Goal: Information Seeking & Learning: Learn about a topic

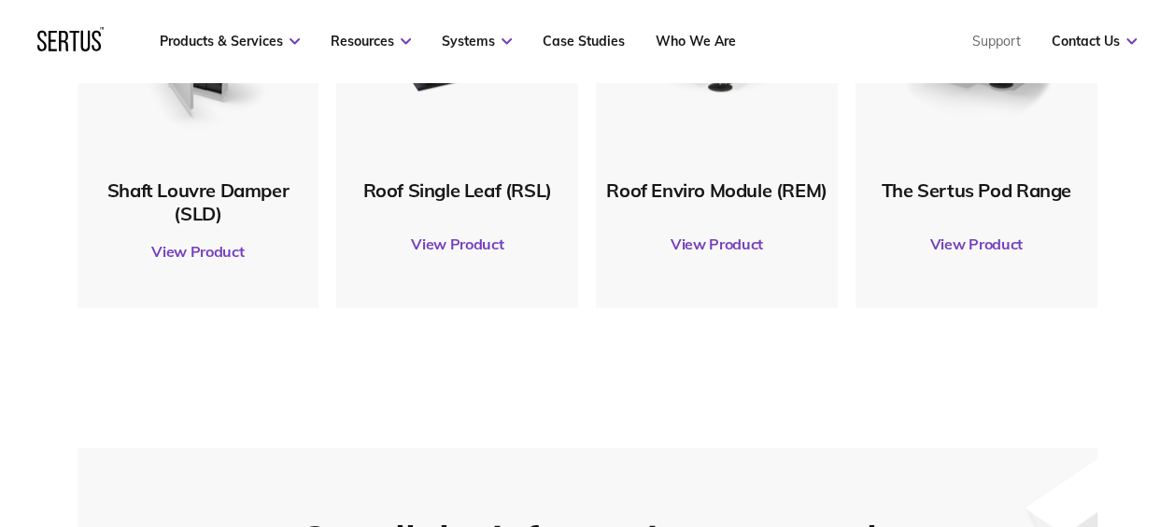
scroll to position [1106, 0]
click at [946, 235] on link "View Product" at bounding box center [976, 244] width 223 height 52
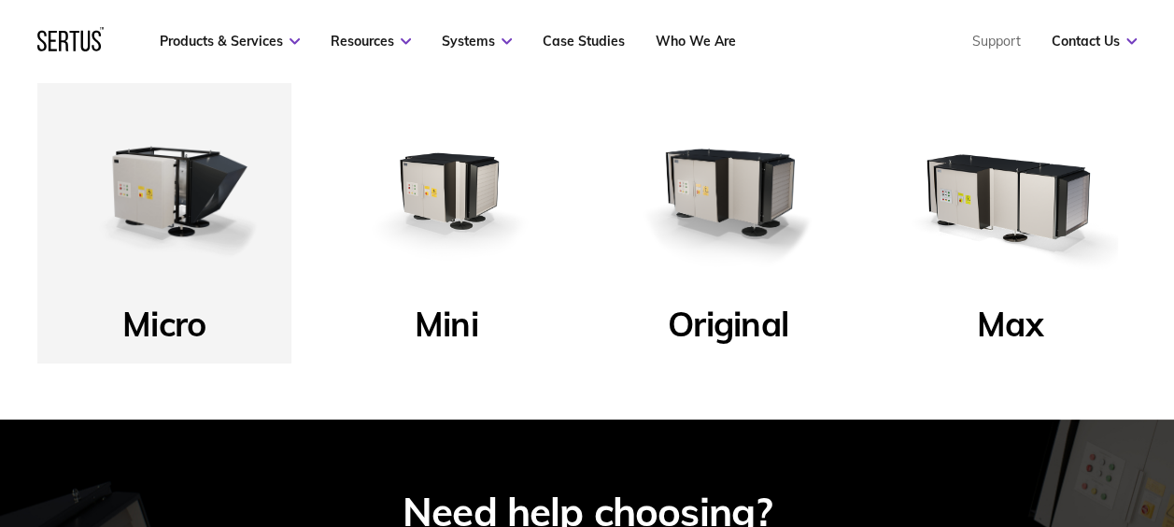
scroll to position [631, 0]
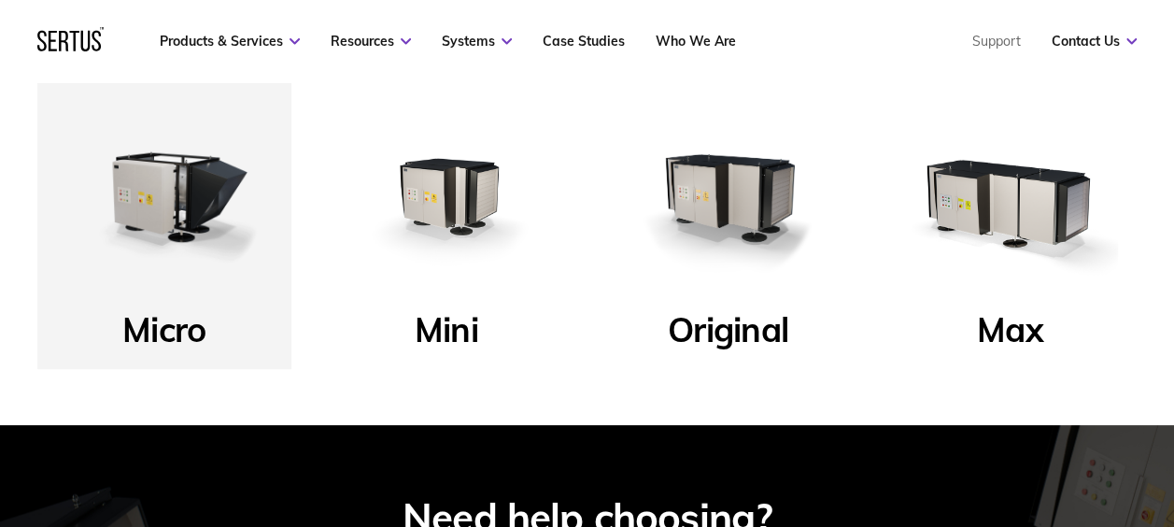
click at [409, 275] on img at bounding box center [446, 196] width 217 height 217
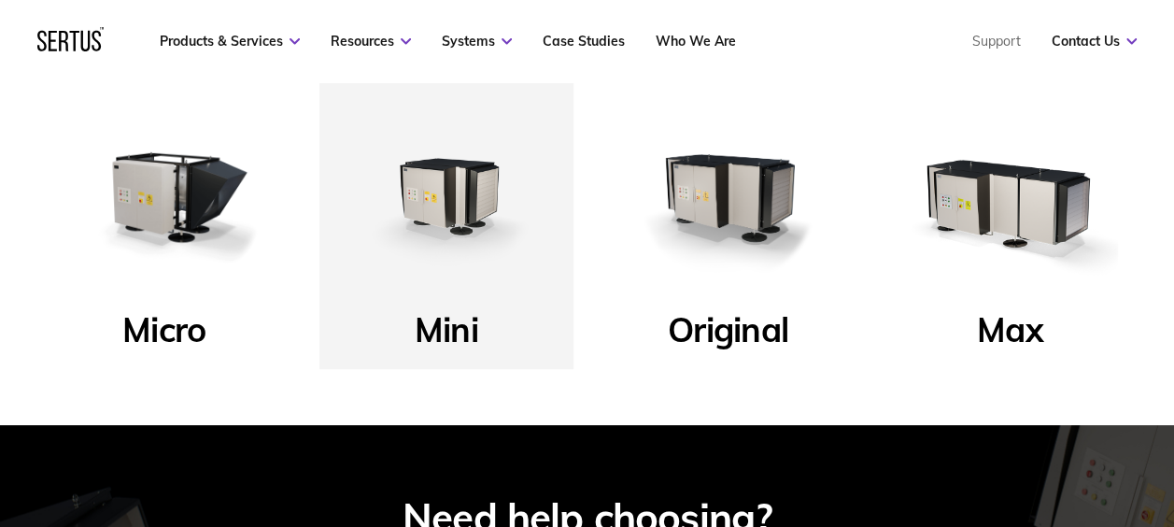
click at [436, 278] on img at bounding box center [446, 196] width 217 height 217
click at [466, 201] on img at bounding box center [446, 196] width 217 height 217
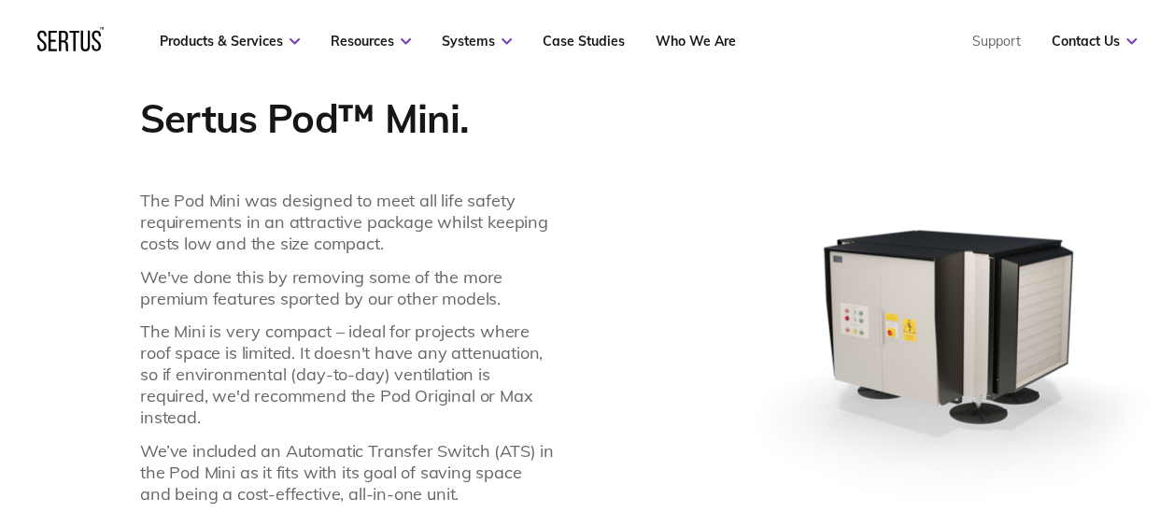
scroll to position [1343, 0]
click at [291, 245] on p "The Pod Mini was designed to meet all life safety requirements in an attractive…" at bounding box center [347, 222] width 414 height 64
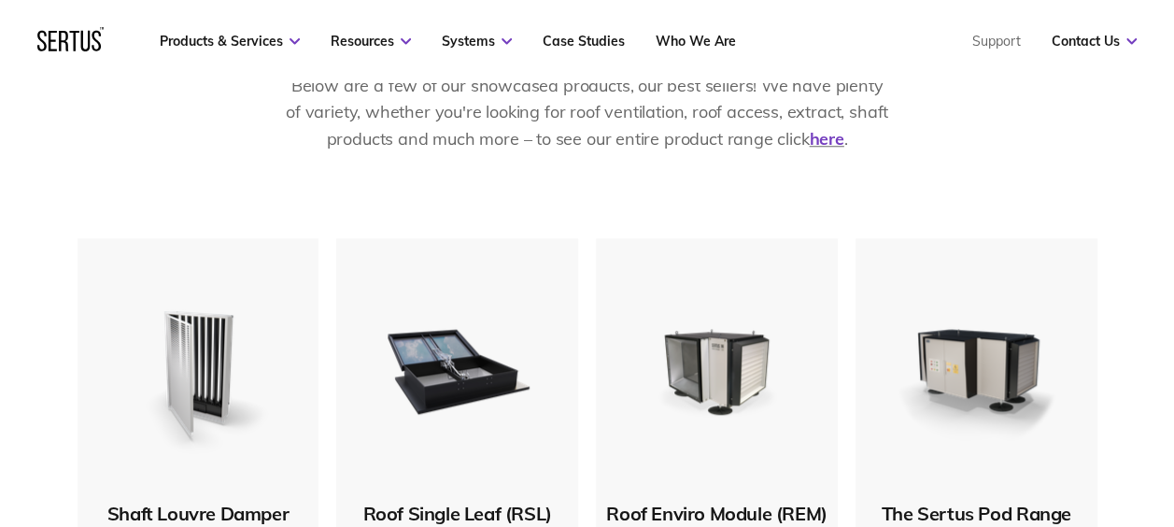
scroll to position [790, 0]
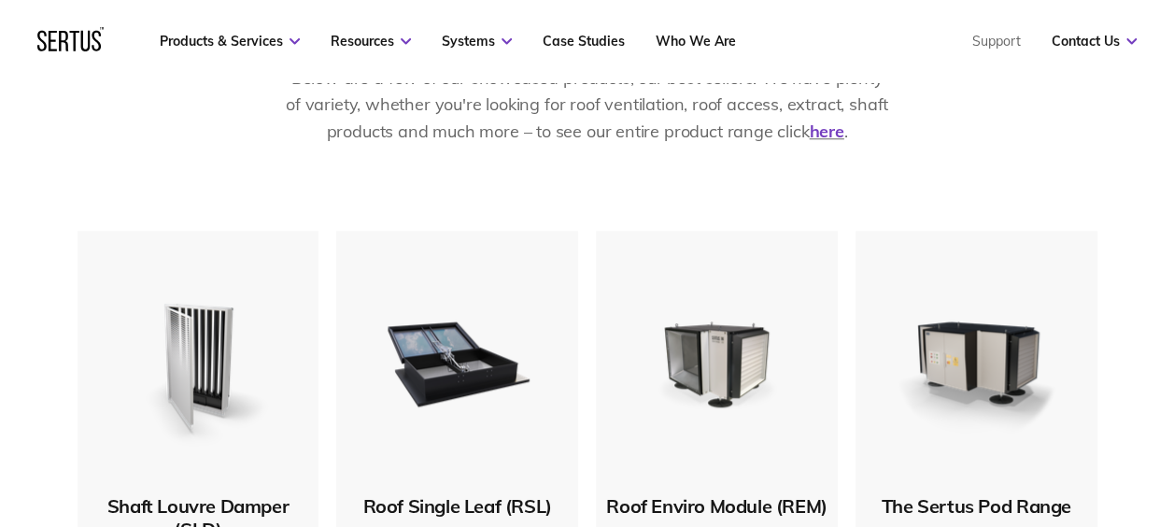
click at [1021, 469] on div "The Sertus Pod Range" at bounding box center [976, 403] width 223 height 229
click at [1026, 497] on div "The Sertus Pod Range" at bounding box center [976, 505] width 223 height 23
click at [1017, 513] on div "The Sertus Pod Range" at bounding box center [976, 505] width 223 height 23
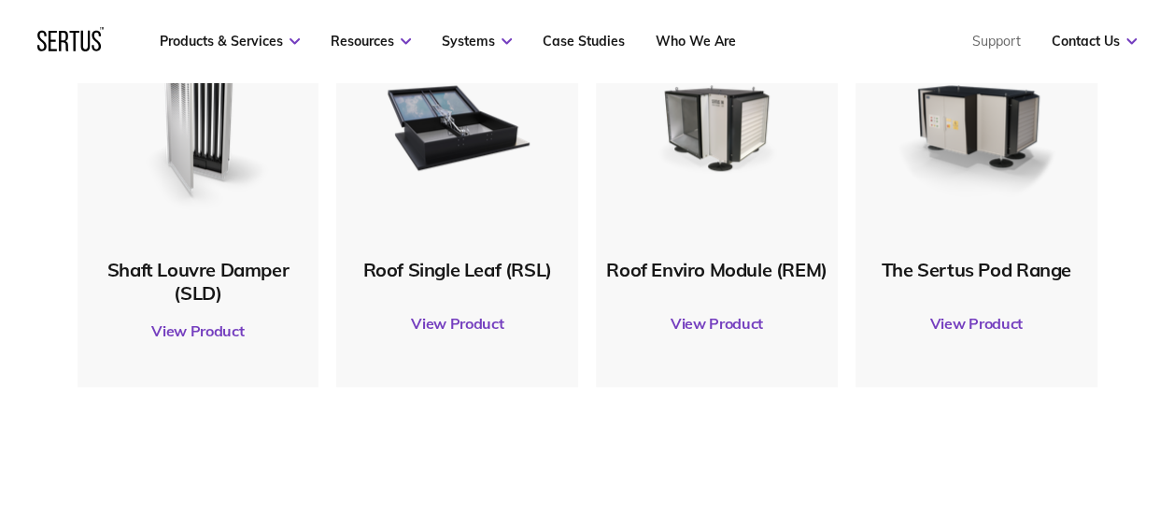
scroll to position [1027, 0]
click at [971, 325] on link "View Product" at bounding box center [976, 323] width 223 height 52
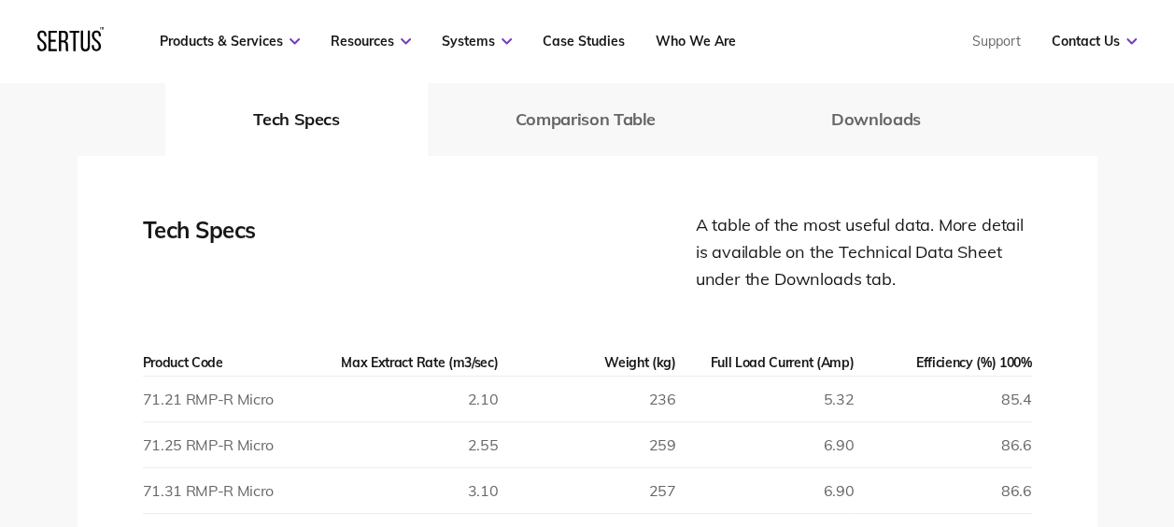
scroll to position [2607, 0]
click at [585, 106] on button "Comparison Table" at bounding box center [586, 118] width 316 height 75
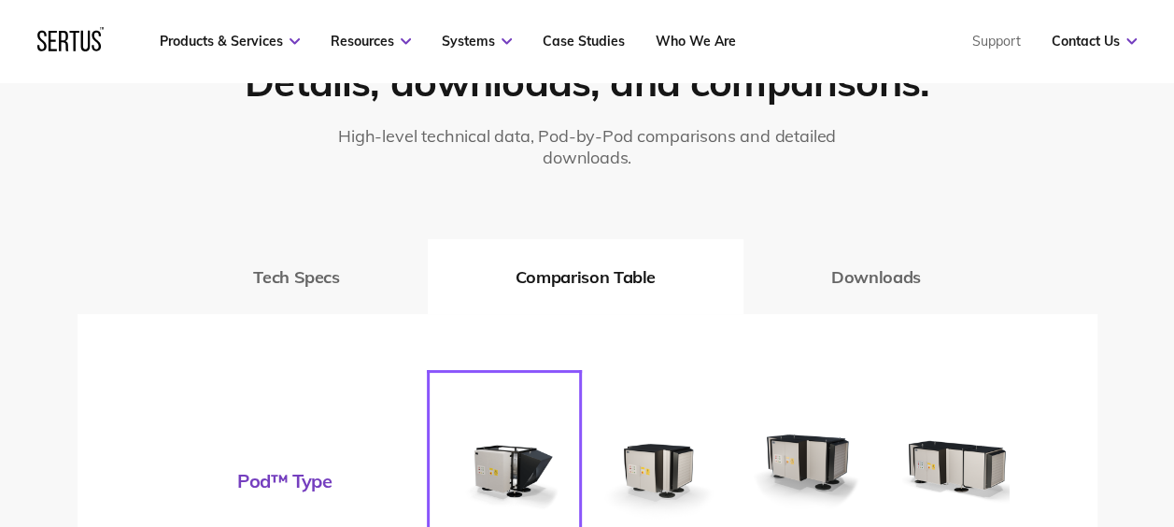
click at [878, 269] on button "Downloads" at bounding box center [876, 276] width 265 height 75
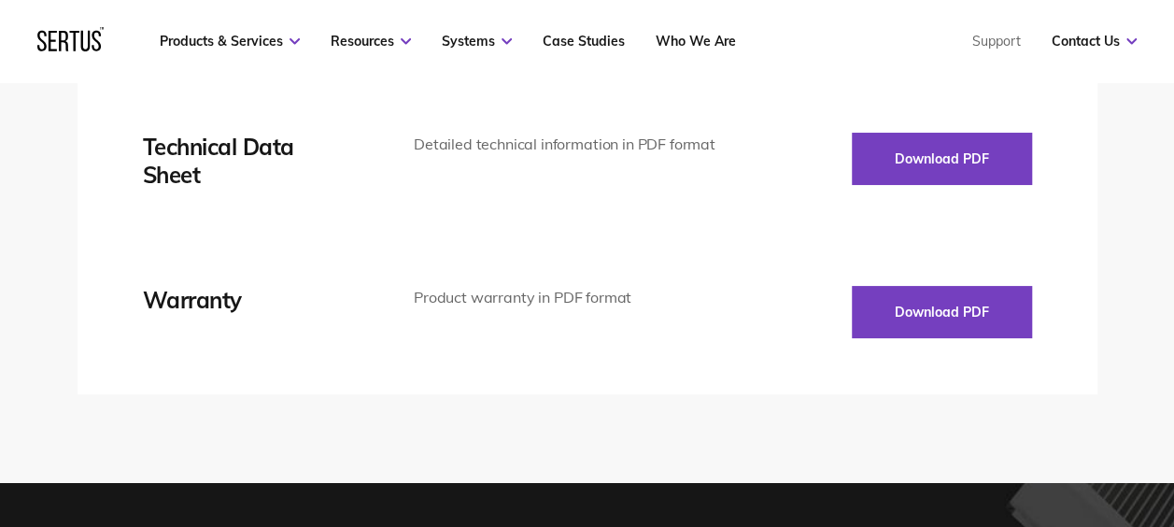
scroll to position [2686, 0]
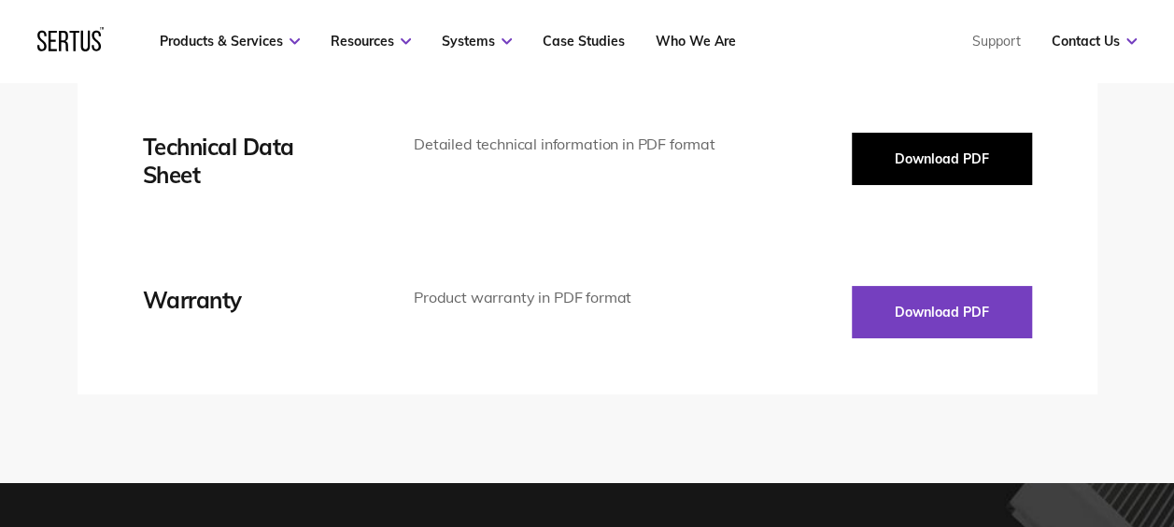
click at [942, 153] on button "Download PDF" at bounding box center [942, 159] width 180 height 52
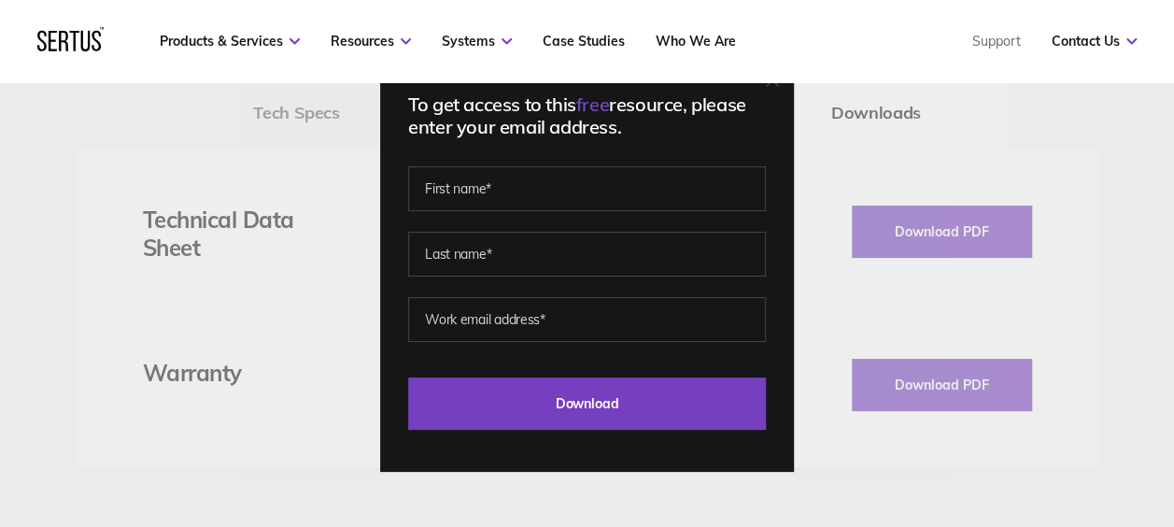
scroll to position [2607, 0]
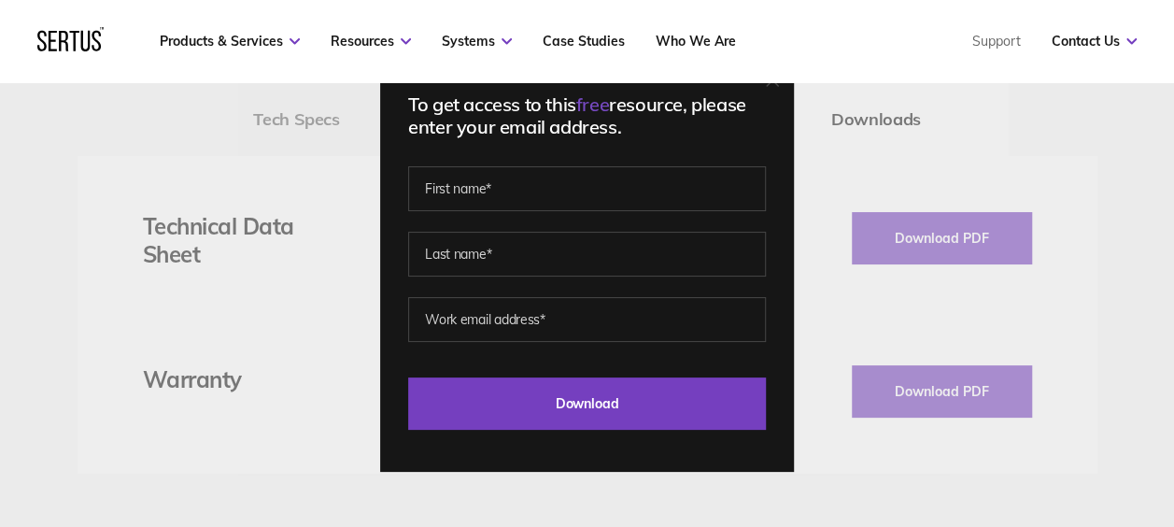
click at [1051, 349] on div "To get access to this free resource, please enter your email address. Last Down…" at bounding box center [587, 263] width 1174 height 527
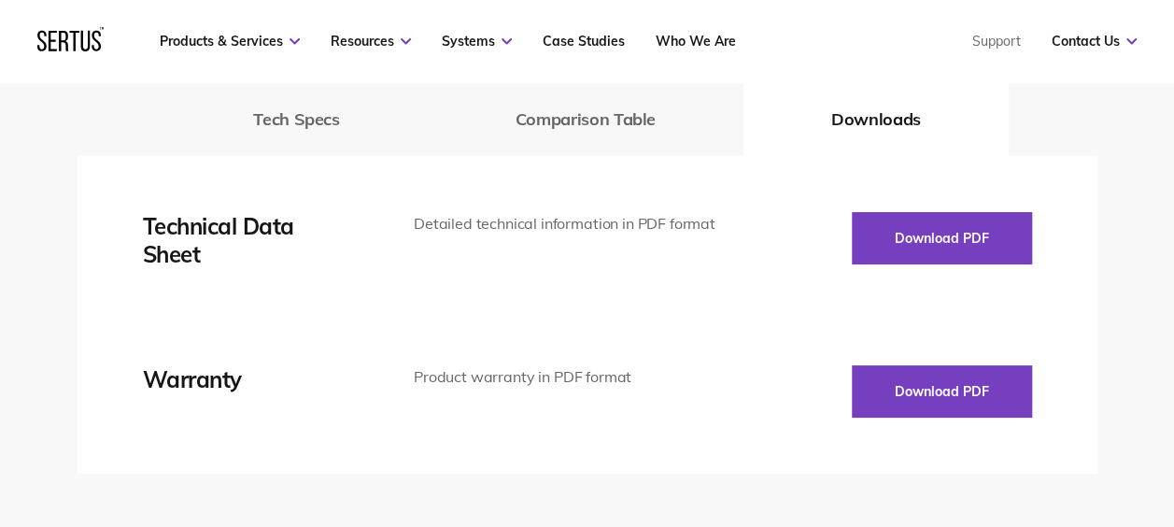
click at [446, 212] on div "Detailed technical information in PDF format" at bounding box center [568, 224] width 309 height 24
click at [467, 365] on div "Product warranty in PDF format" at bounding box center [568, 377] width 309 height 24
click at [474, 187] on div "Tech Specs A table of the most useful data. More detail is available on the Tec…" at bounding box center [588, 315] width 1020 height 318
click at [254, 51] on nav "Products & Services Resources Systems Case Studies Who We Are Support Contact U…" at bounding box center [586, 41] width 1099 height 82
click at [313, 110] on button "Tech Specs" at bounding box center [296, 118] width 262 height 75
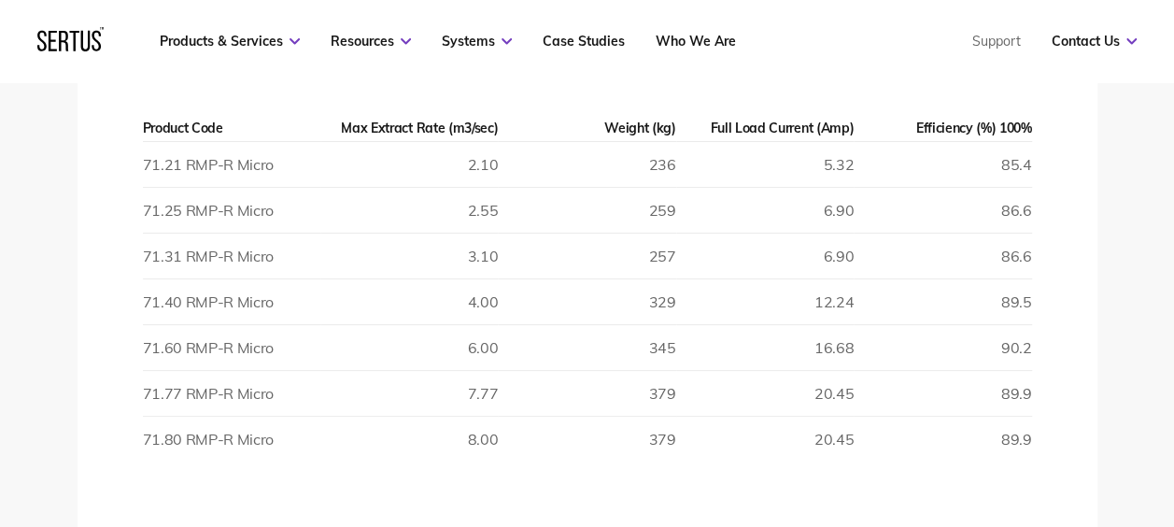
scroll to position [2844, 0]
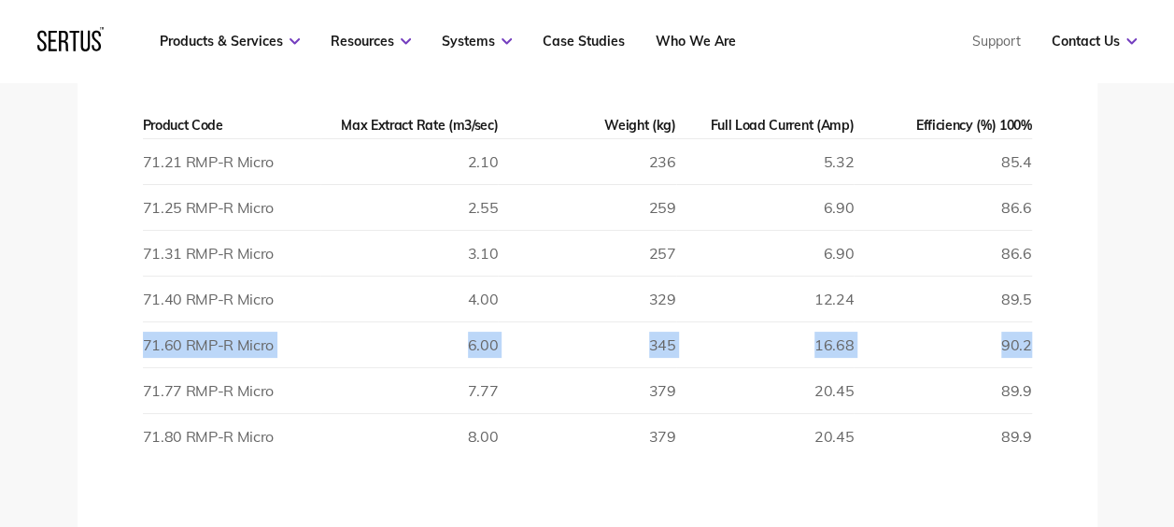
drag, startPoint x: 142, startPoint y: 318, endPoint x: 1028, endPoint y: 312, distance: 886.4
click at [1028, 321] on tr "71.60 RMP-R Micro 6.00 345 16.68 90.2" at bounding box center [587, 344] width 889 height 46
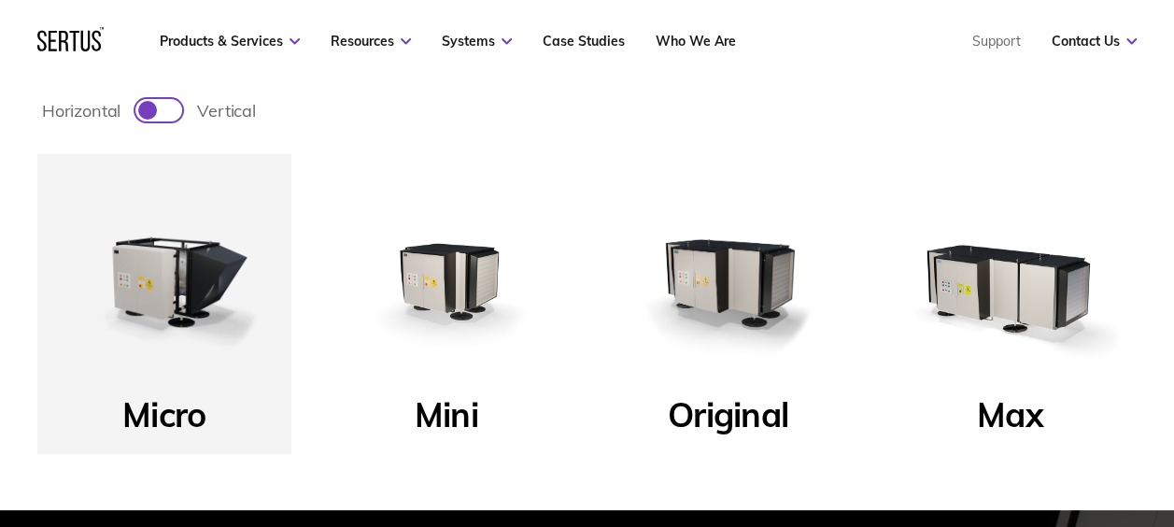
scroll to position [553, 0]
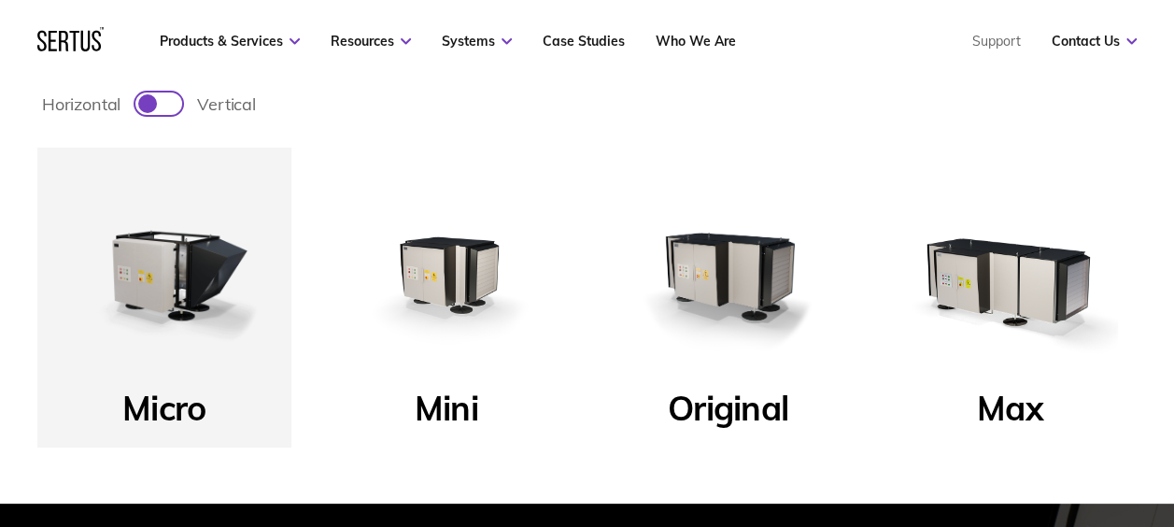
click at [445, 400] on p "Mini" at bounding box center [447, 413] width 64 height 52
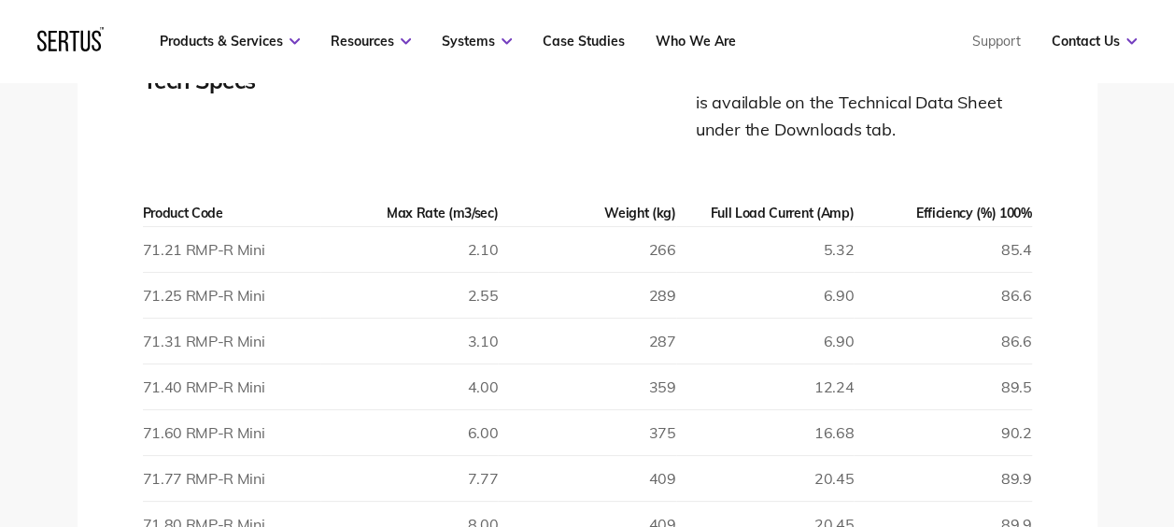
scroll to position [2765, 0]
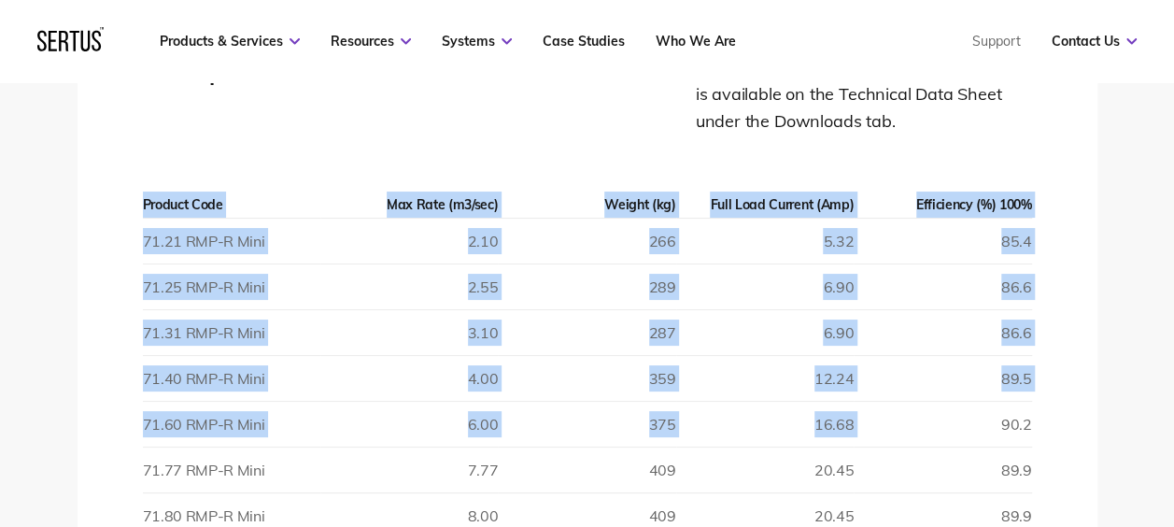
drag, startPoint x: 135, startPoint y: 396, endPoint x: 990, endPoint y: 379, distance: 855.8
click at [990, 379] on div "Tech Specs A table of the most useful data. More detail is available on the Tec…" at bounding box center [588, 303] width 1020 height 610
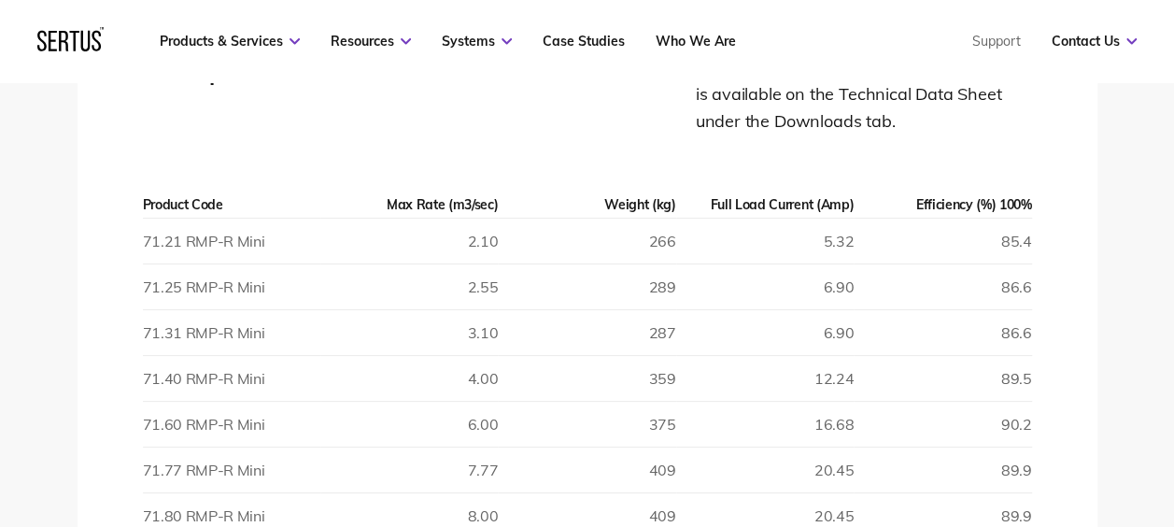
click at [1013, 401] on td "90.2" at bounding box center [942, 424] width 177 height 46
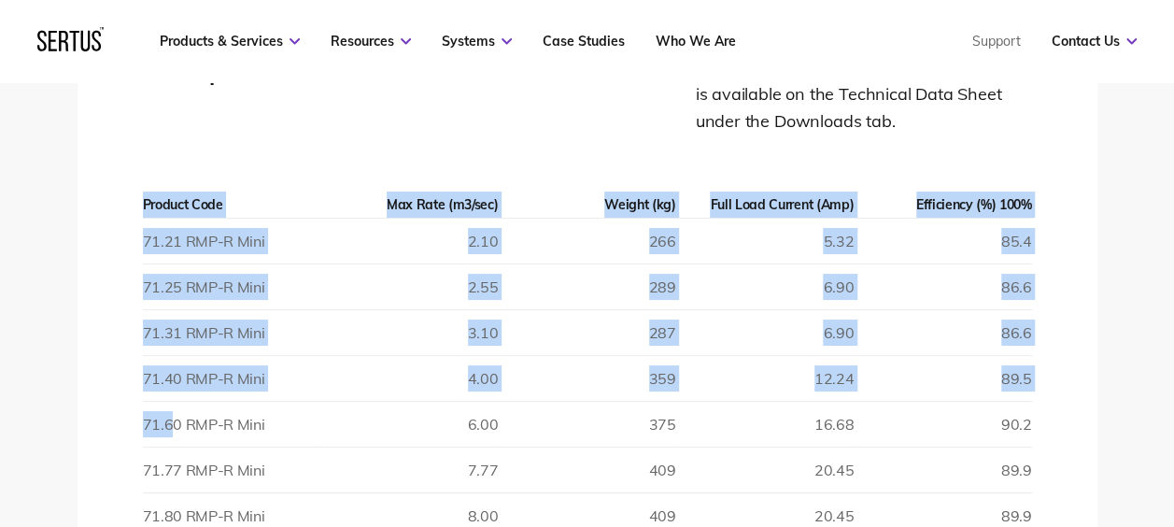
drag, startPoint x: 1042, startPoint y: 398, endPoint x: 172, endPoint y: 409, distance: 870.6
click at [172, 409] on div "Tech Specs A table of the most useful data. More detail is available on the Tec…" at bounding box center [588, 303] width 1020 height 610
click at [170, 409] on td "71.60 RMP-R Mini" at bounding box center [231, 424] width 177 height 46
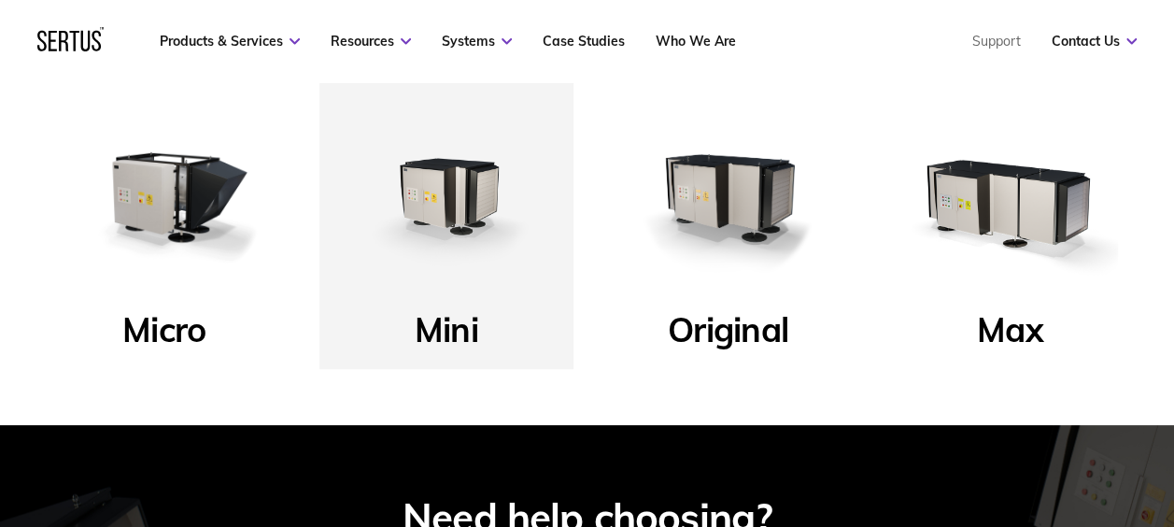
scroll to position [631, 0]
click at [798, 180] on img at bounding box center [728, 196] width 217 height 217
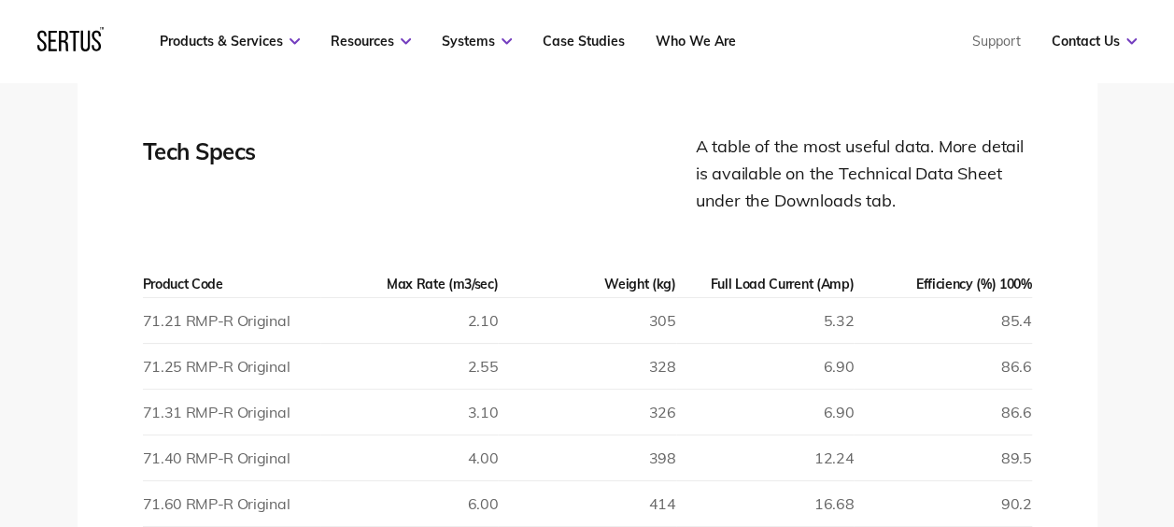
scroll to position [2686, 0]
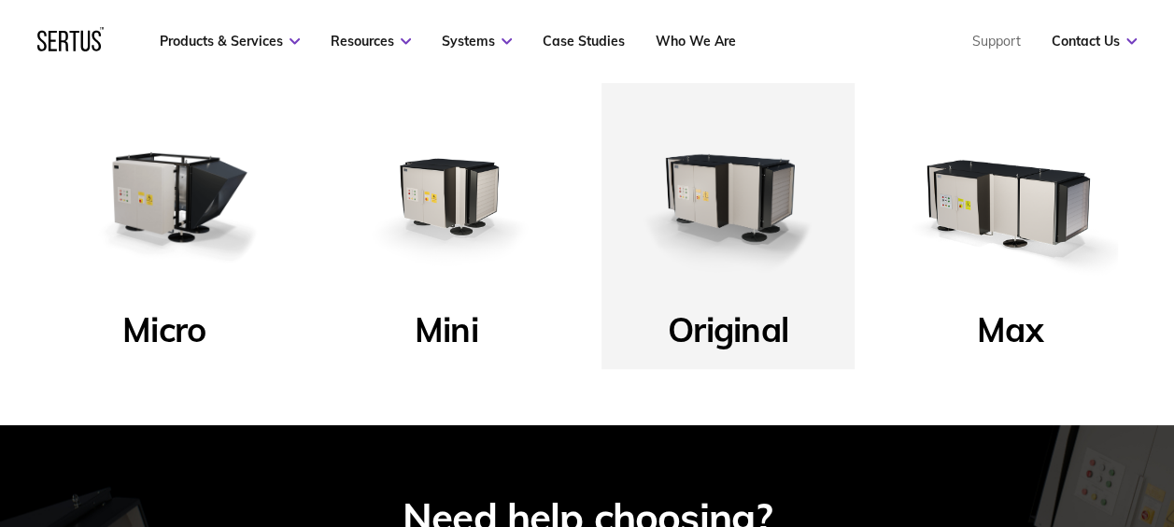
click at [463, 235] on img at bounding box center [446, 196] width 217 height 217
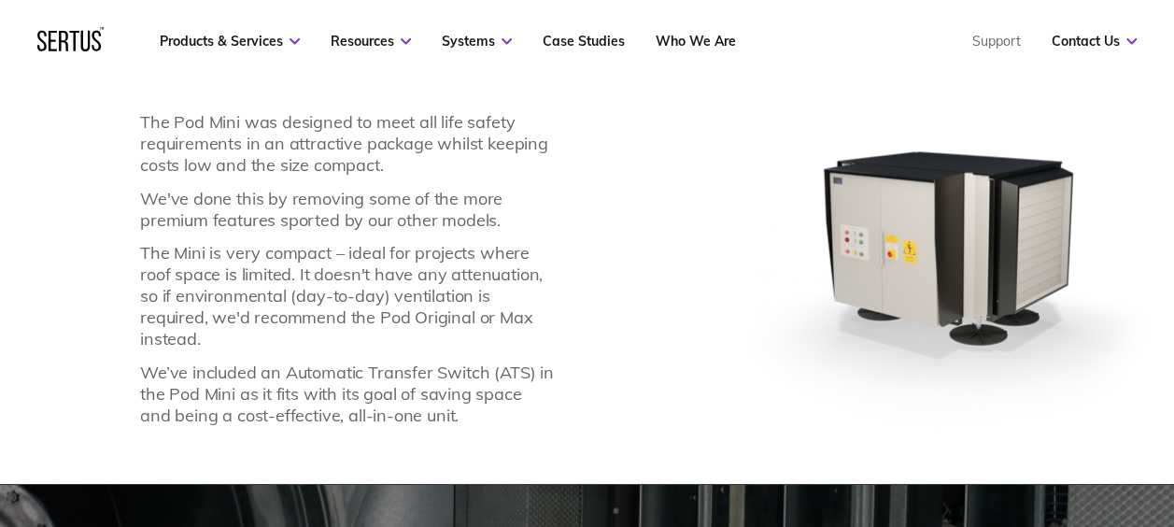
scroll to position [1343, 0]
